Goal: Task Accomplishment & Management: Manage account settings

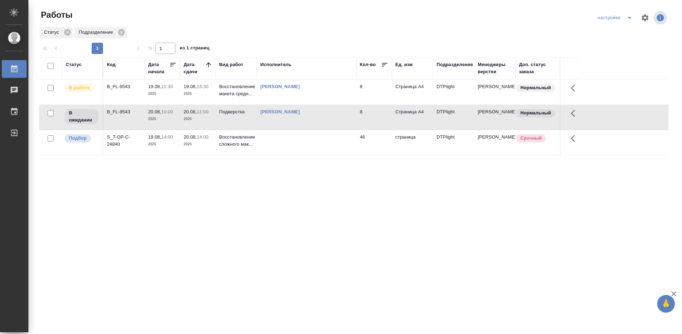
click at [184, 215] on div "Статус Код Дата начала Дата сдачи Вид работ Исполнитель Кол-во Ед. изм Подразде…" at bounding box center [354, 185] width 630 height 256
click at [123, 92] on td "B_FL-9543" at bounding box center [123, 92] width 41 height 25
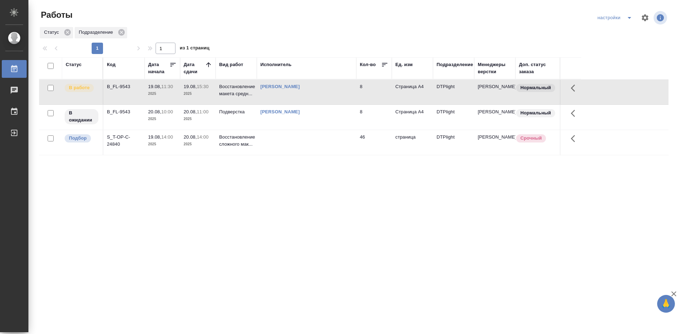
click at [124, 85] on div "B_FL-9543" at bounding box center [124, 86] width 34 height 7
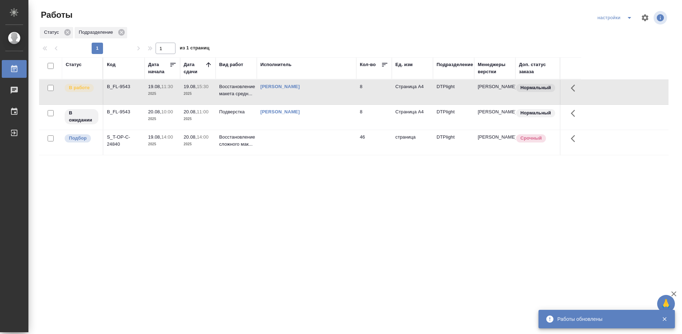
click at [114, 85] on div "B_FL-9543" at bounding box center [124, 86] width 34 height 7
click at [115, 85] on div "B_FL-9543" at bounding box center [124, 86] width 34 height 7
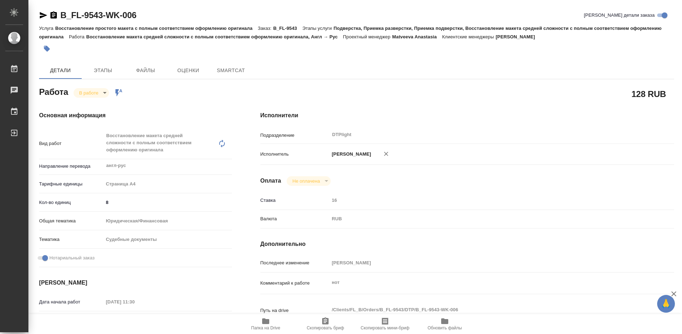
type textarea "x"
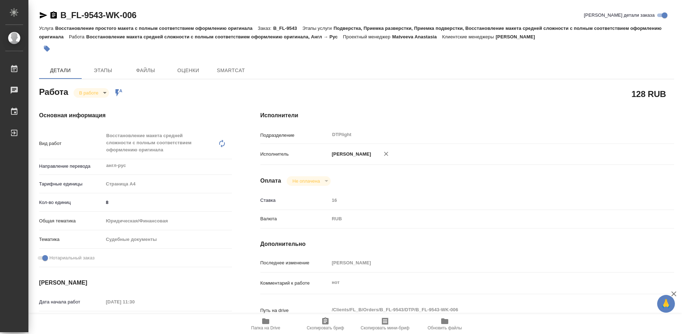
type textarea "x"
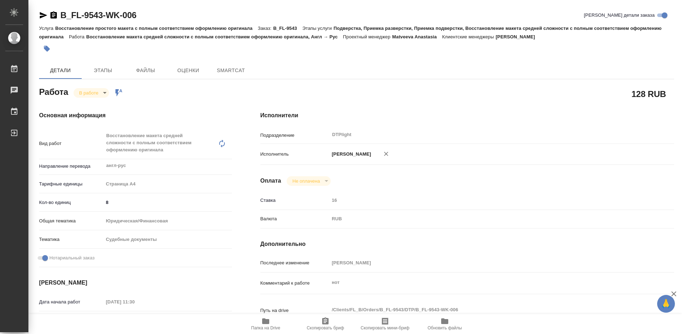
type textarea "x"
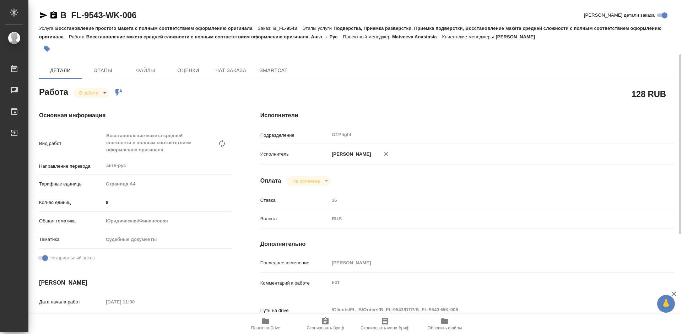
scroll to position [36, 0]
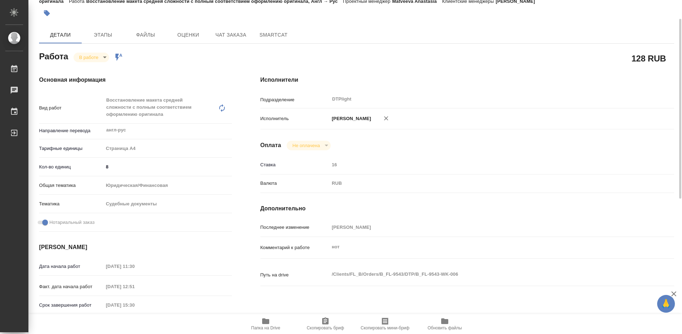
type textarea "x"
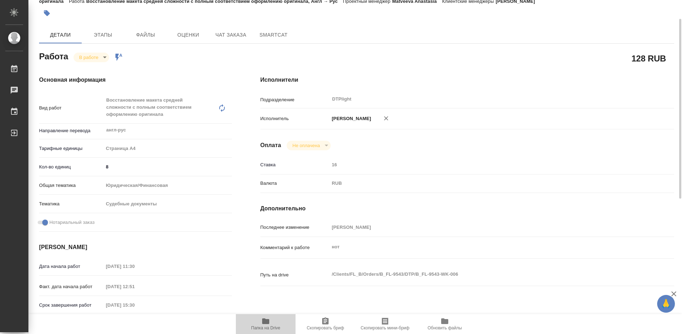
click at [259, 324] on span "Папка на Drive" at bounding box center [265, 324] width 51 height 14
type textarea "x"
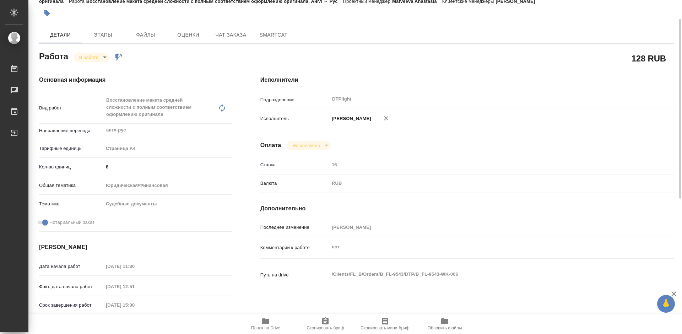
type textarea "x"
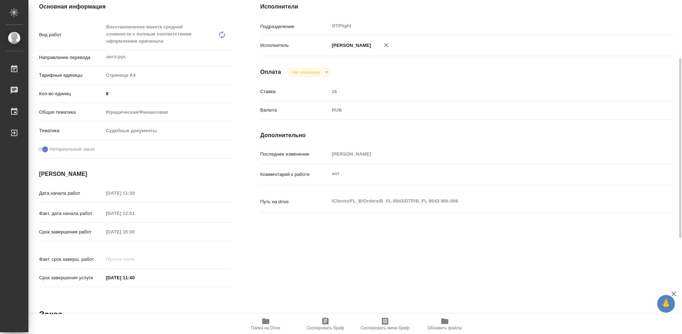
scroll to position [0, 0]
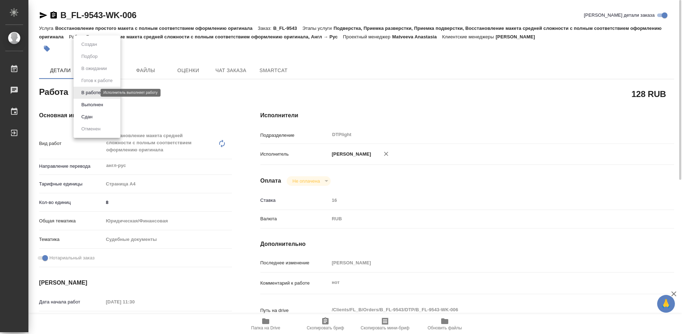
click at [95, 92] on body "🙏 .cls-1 fill:#fff; AWATERA Tretyakova Mariya Работы 0 Чаты График Выйти B_FL-9…" at bounding box center [341, 167] width 682 height 334
click at [101, 104] on button "Выполнен" at bounding box center [92, 105] width 26 height 8
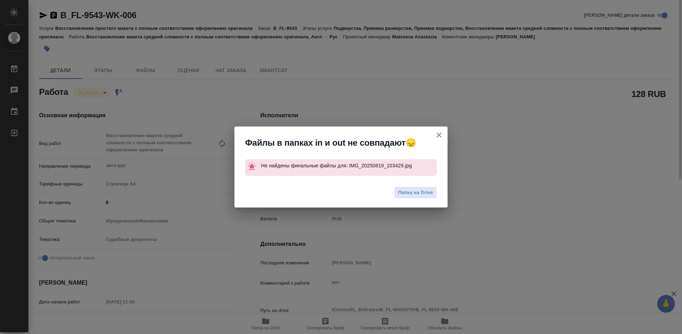
type textarea "x"
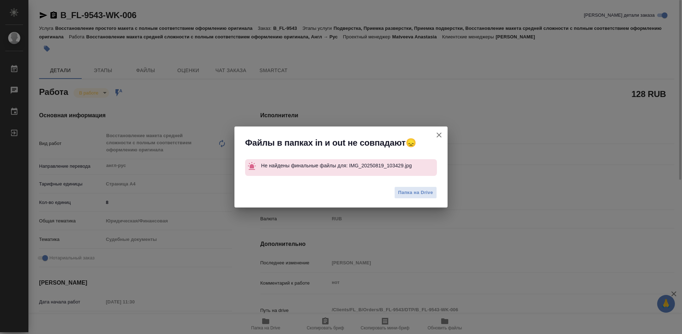
type textarea "x"
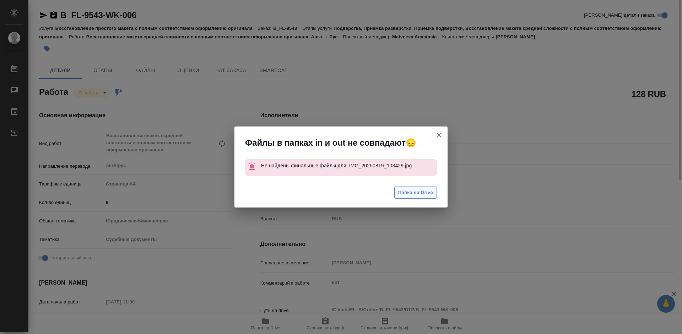
type textarea "x"
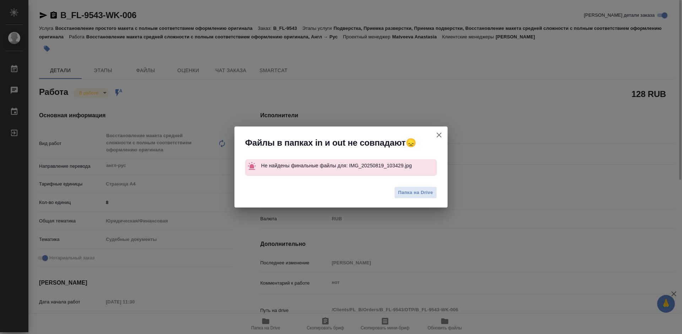
click at [439, 135] on icon "button" at bounding box center [439, 135] width 5 height 5
type textarea "x"
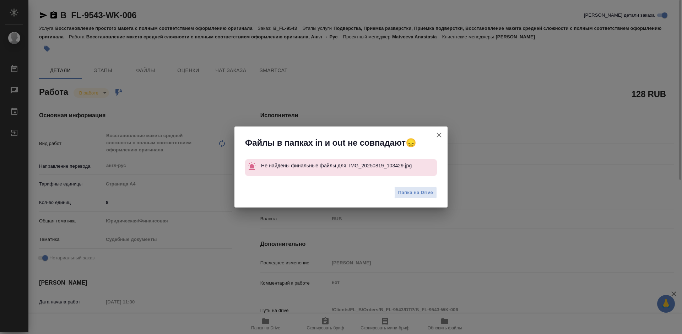
type textarea "x"
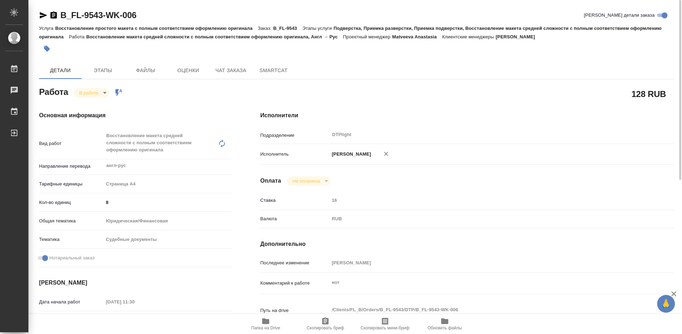
type textarea "x"
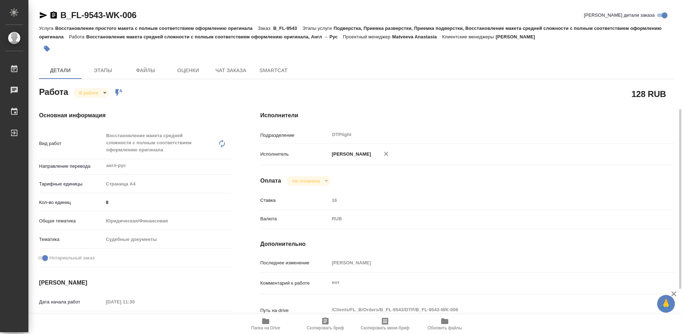
scroll to position [71, 0]
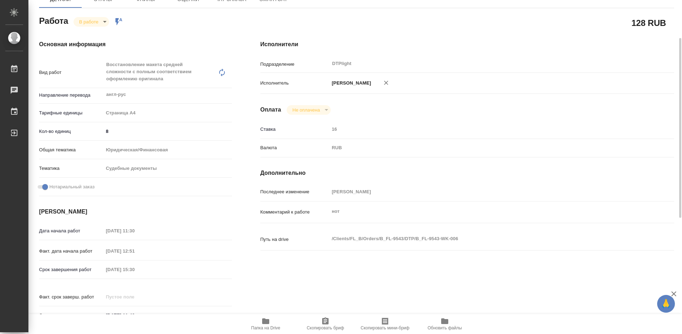
click at [238, 114] on div "Основная информация Вид работ Восстановление макета средней сложности с полным …" at bounding box center [135, 185] width 221 height 318
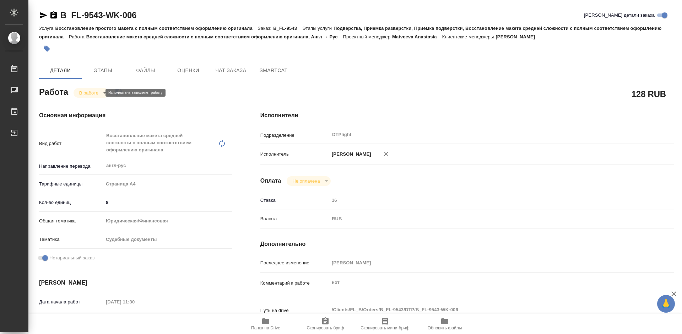
click at [97, 93] on body "🙏 .cls-1 fill:#fff; AWATERA Tretyakova Mariya Работы 0 Чаты График Выйти B_FL-9…" at bounding box center [341, 167] width 682 height 334
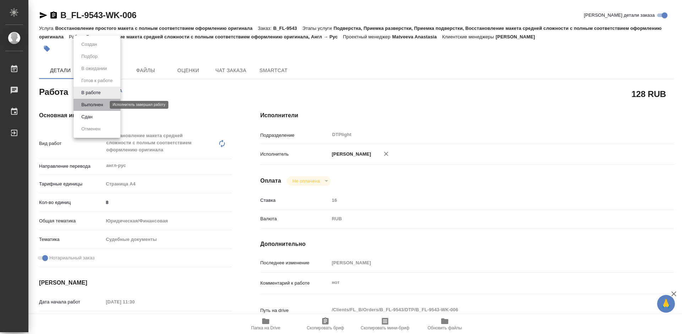
click at [97, 107] on button "Выполнен" at bounding box center [92, 105] width 26 height 8
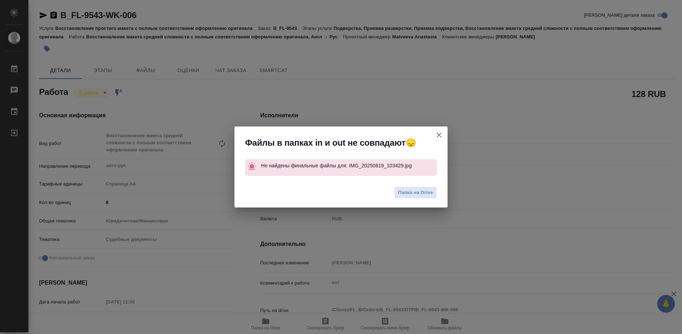
type textarea "x"
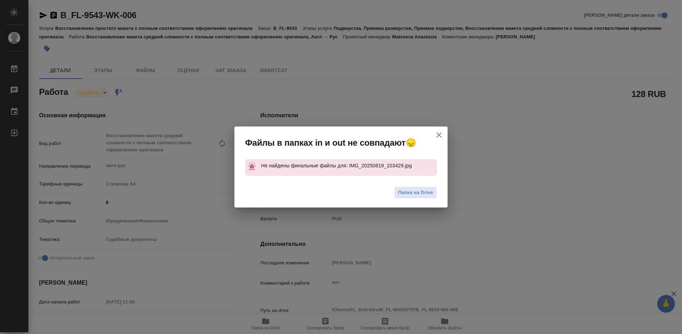
type textarea "x"
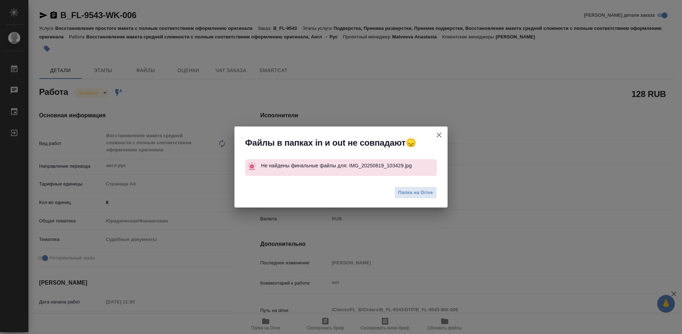
type textarea "x"
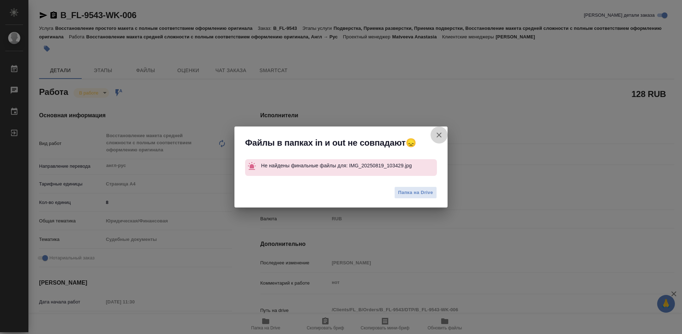
click at [437, 134] on icon "button" at bounding box center [439, 135] width 9 height 9
type textarea "x"
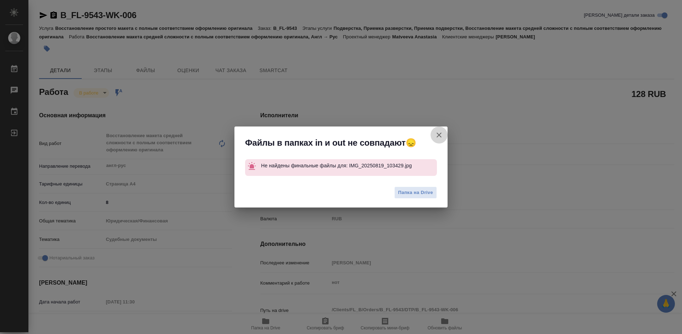
type textarea "x"
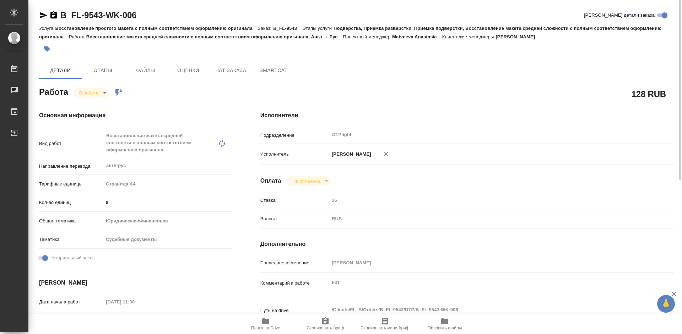
click at [102, 93] on body "🙏 .cls-1 fill:#fff; AWATERA Tretyakova Mariya Работы 0 Чаты График Выйти B_FL-9…" at bounding box center [341, 167] width 682 height 334
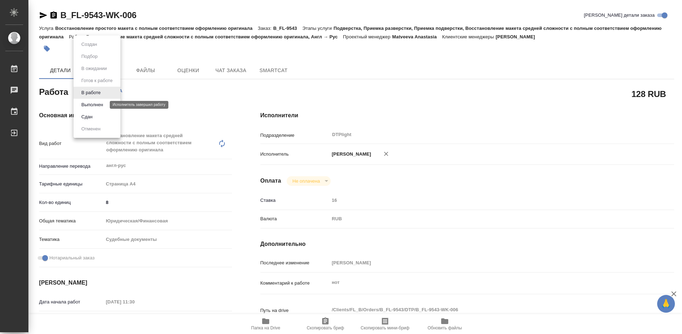
click at [102, 105] on button "Выполнен" at bounding box center [92, 105] width 26 height 8
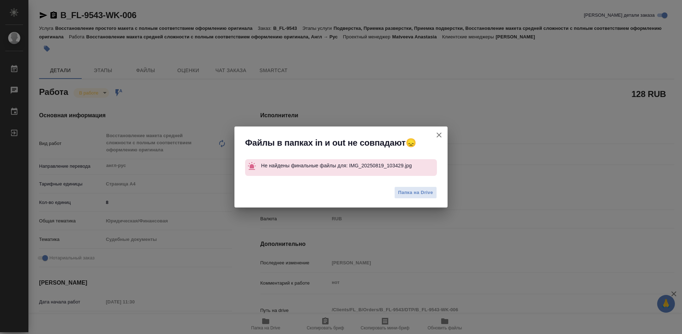
type textarea "x"
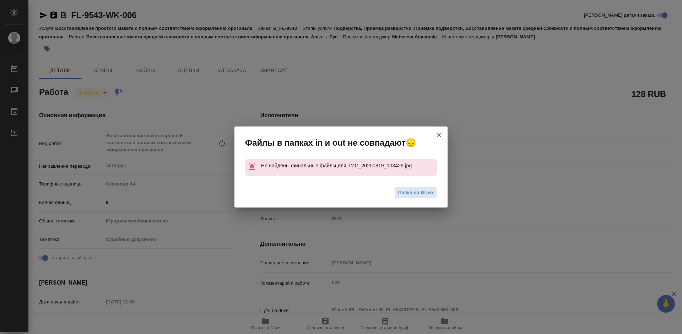
type textarea "x"
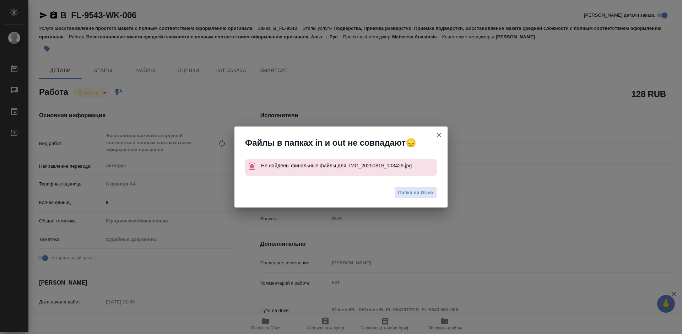
type textarea "x"
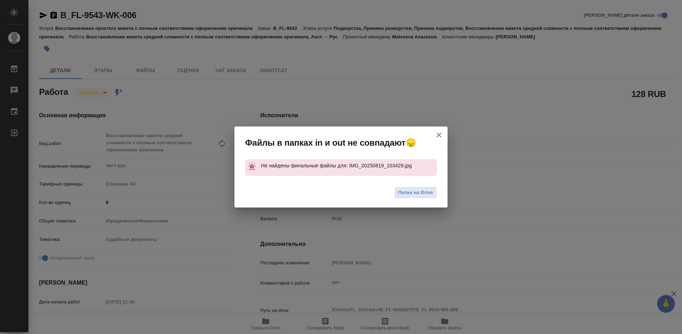
drag, startPoint x: 439, startPoint y: 139, endPoint x: 426, endPoint y: 93, distance: 48.3
click at [440, 138] on button "Кратко детали заказа" at bounding box center [439, 135] width 17 height 17
type textarea "x"
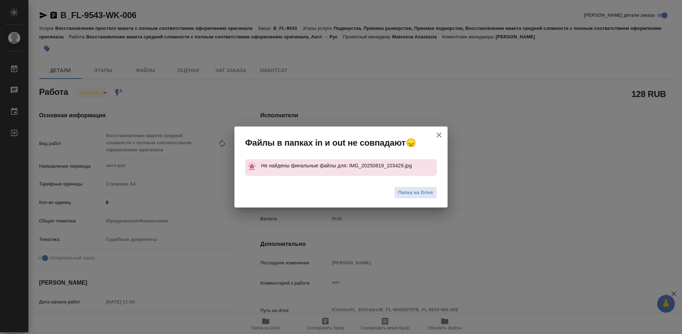
type textarea "x"
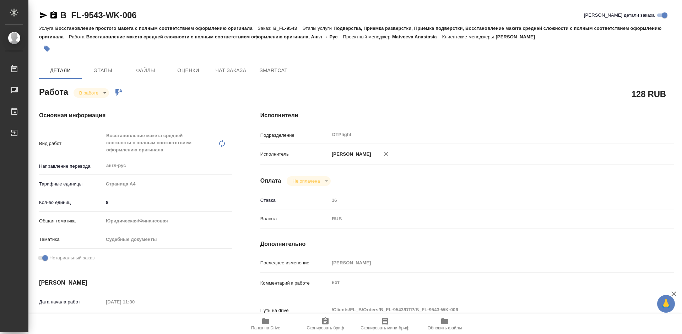
type textarea "x"
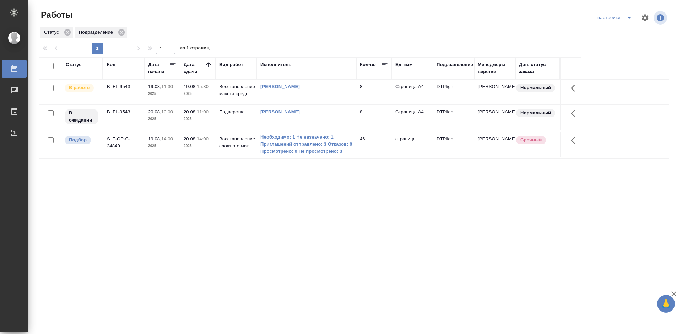
click at [118, 85] on div "B_FL-9543" at bounding box center [124, 86] width 34 height 7
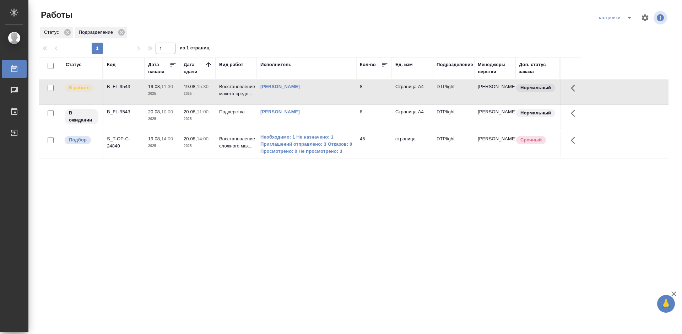
click at [111, 87] on div "B_FL-9543" at bounding box center [124, 86] width 34 height 7
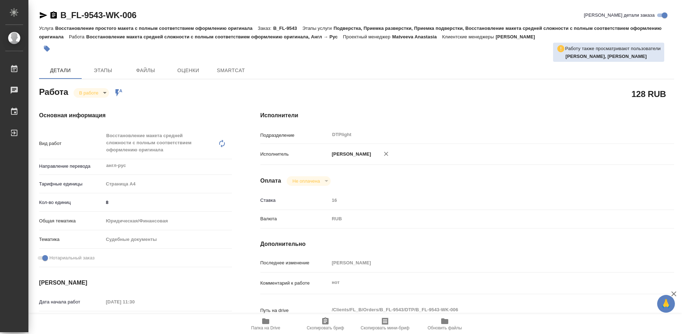
type textarea "x"
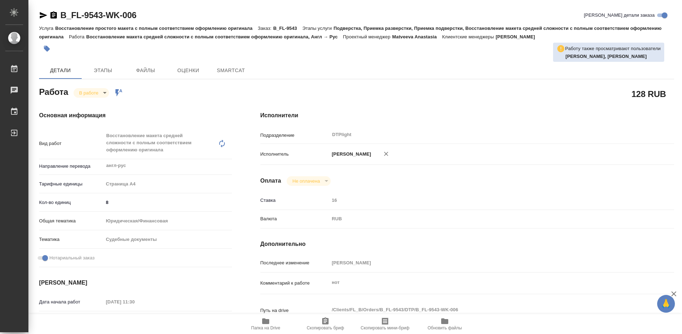
type textarea "x"
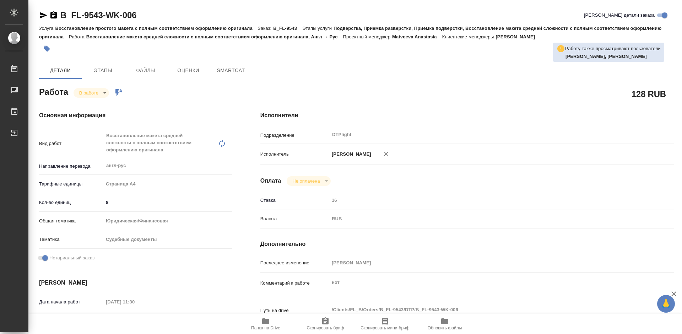
type textarea "x"
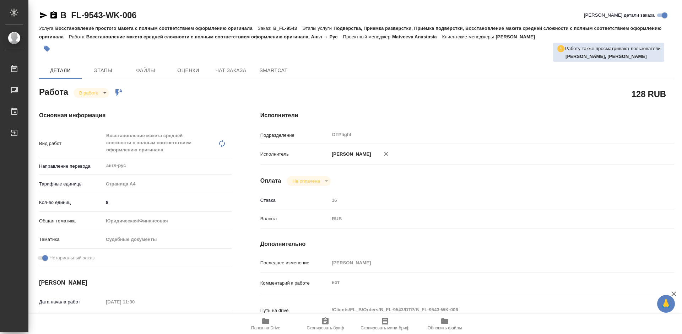
type textarea "x"
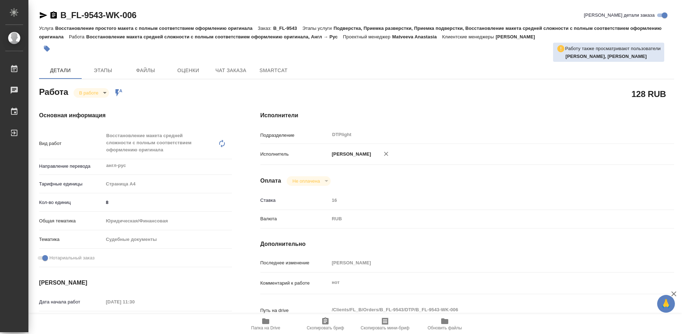
type textarea "x"
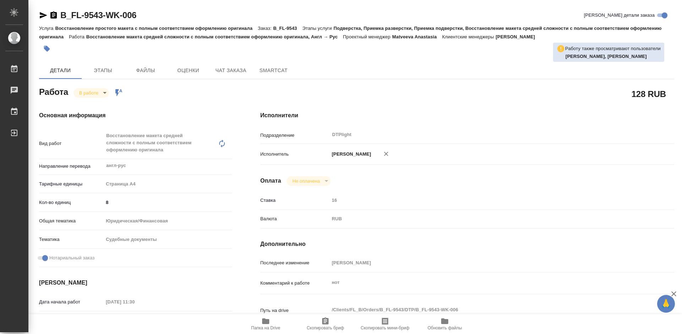
scroll to position [107, 0]
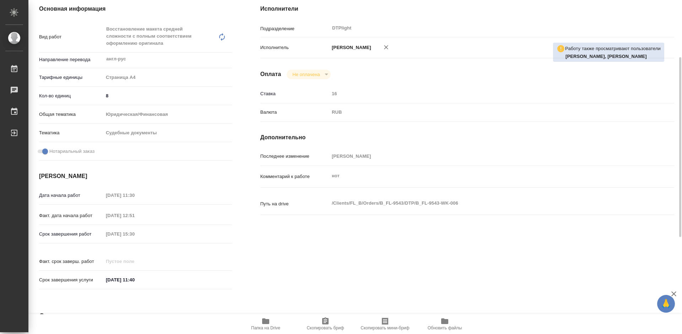
click at [272, 323] on span "Папка на Drive" at bounding box center [265, 324] width 51 height 14
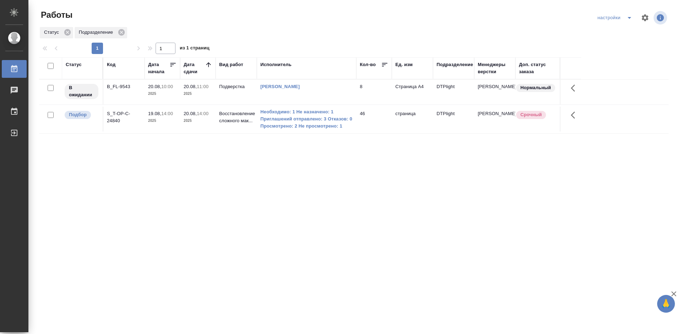
click at [252, 198] on div "Статус Код Дата начала Дата сдачи Вид работ Исполнитель Кол-во Ед. изм Подразде…" at bounding box center [354, 185] width 630 height 256
click at [121, 90] on div "S_T-OP-C-24840" at bounding box center [124, 86] width 34 height 7
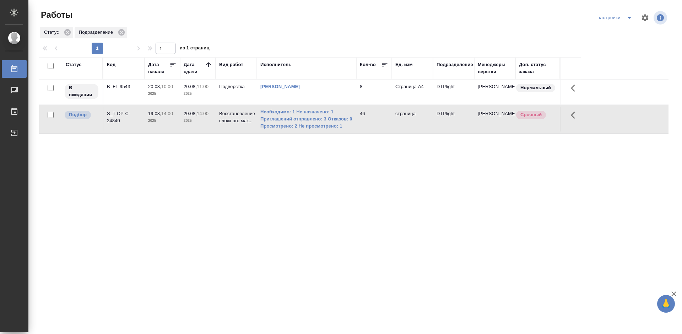
click at [121, 90] on div "S_T-OP-C-24840" at bounding box center [124, 86] width 34 height 7
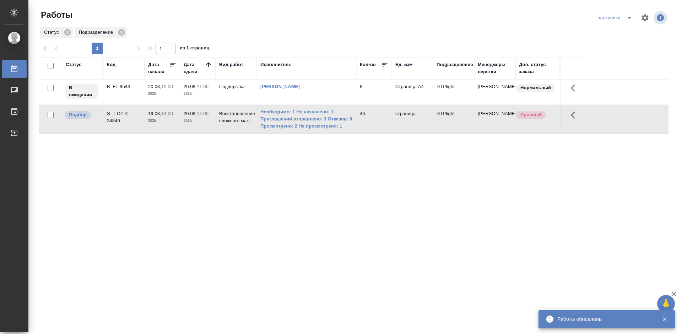
click at [229, 212] on div "Статус Код Дата начала Дата сдачи Вид работ Исполнитель Кол-во Ед. изм Подразде…" at bounding box center [354, 185] width 630 height 256
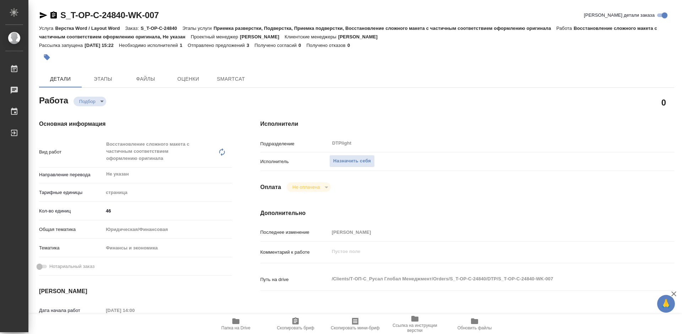
type textarea "x"
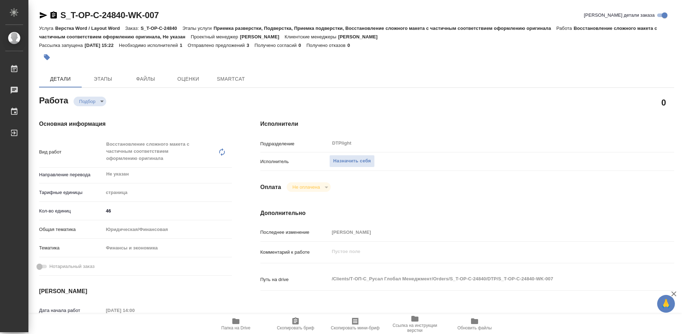
type textarea "x"
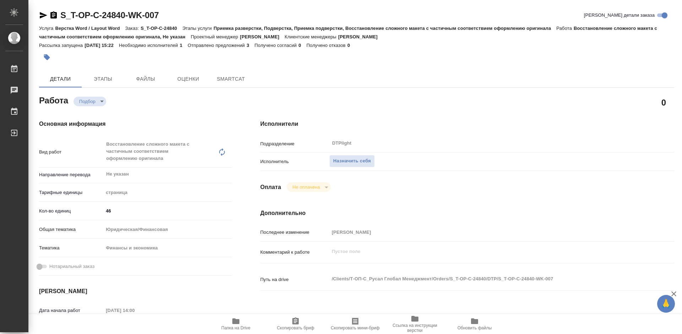
type textarea "x"
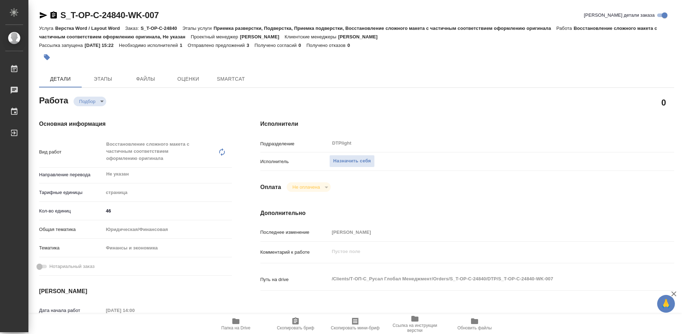
type textarea "x"
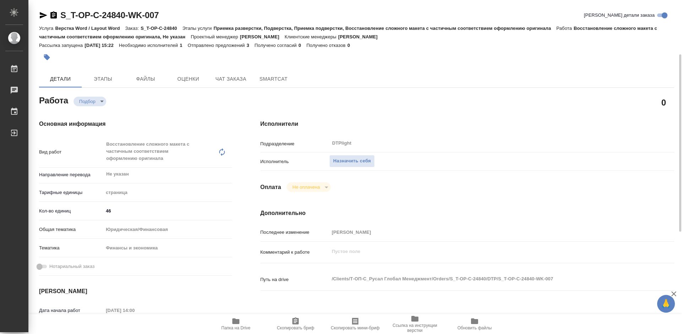
scroll to position [71, 0]
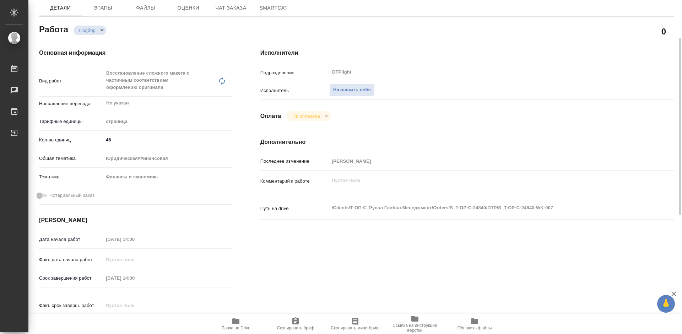
type textarea "x"
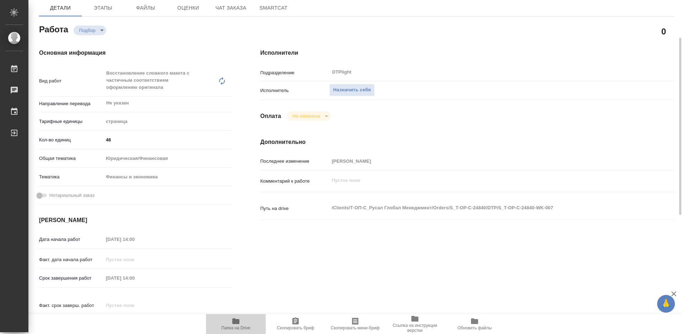
click at [231, 325] on span "Папка на Drive" at bounding box center [235, 324] width 51 height 14
type textarea "x"
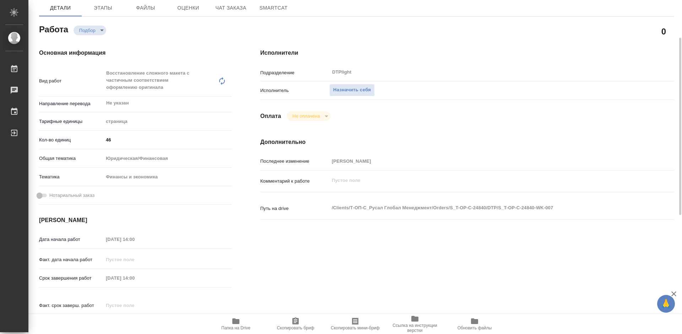
type textarea "x"
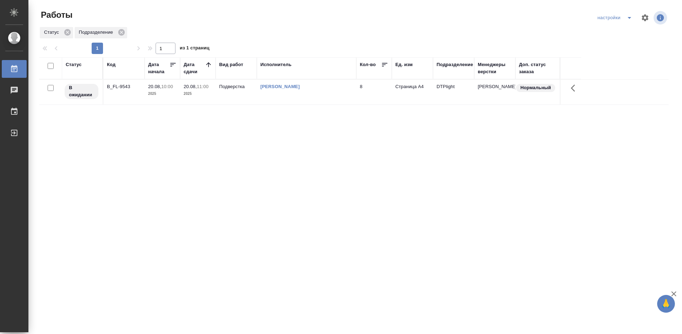
click at [229, 150] on div "Статус Код Дата начала Дата сдачи Вид работ Исполнитель Кол-во Ед. изм Подразде…" at bounding box center [354, 185] width 630 height 256
click at [263, 163] on div "Статус Код Дата начала Дата сдачи Вид работ Исполнитель Кол-во Ед. изм Подразде…" at bounding box center [354, 185] width 630 height 256
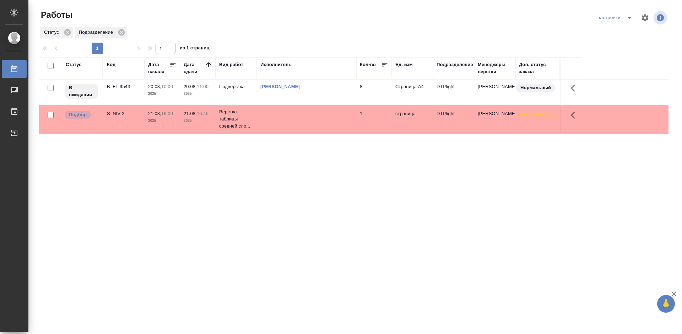
click at [193, 190] on div "Статус Код Дата начала Дата сдачи Вид работ Исполнитель Кол-во Ед. изм Подразде…" at bounding box center [354, 185] width 630 height 256
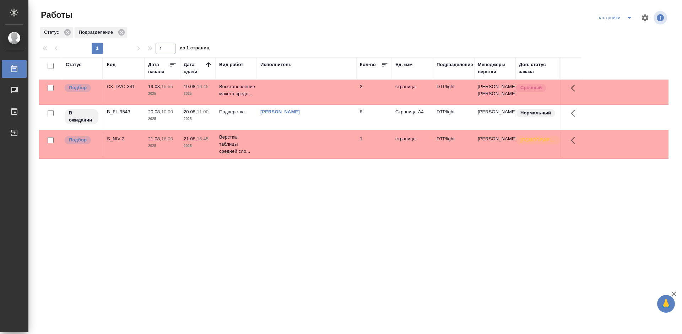
click at [192, 213] on div "Статус Код Дата начала Дата сдачи Вид работ Исполнитель Кол-во Ед. изм Подразде…" at bounding box center [354, 185] width 630 height 256
